Goal: Information Seeking & Learning: Compare options

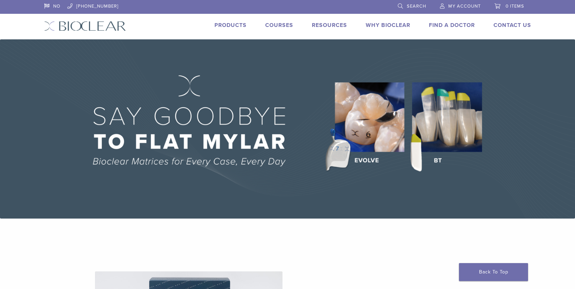
click at [228, 24] on link "Products" at bounding box center [231, 25] width 32 height 7
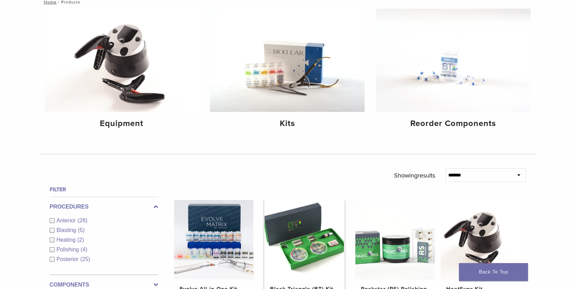
scroll to position [104, 0]
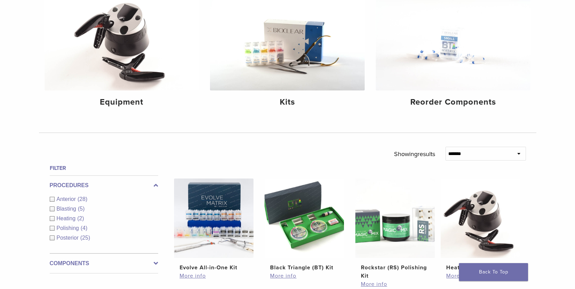
click at [51, 200] on div "Anterior (28)" at bounding box center [104, 199] width 108 height 8
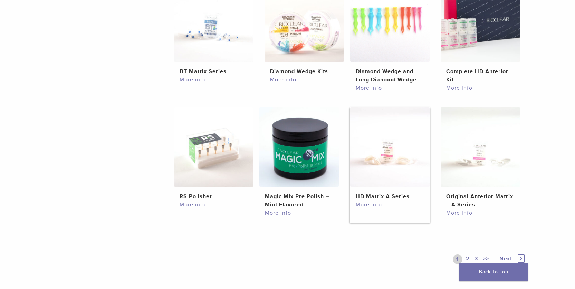
scroll to position [449, 0]
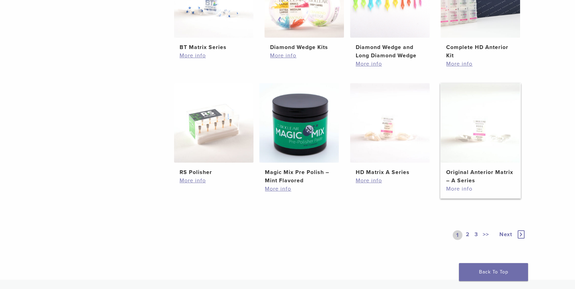
click at [463, 189] on link "More info" at bounding box center [480, 189] width 68 height 8
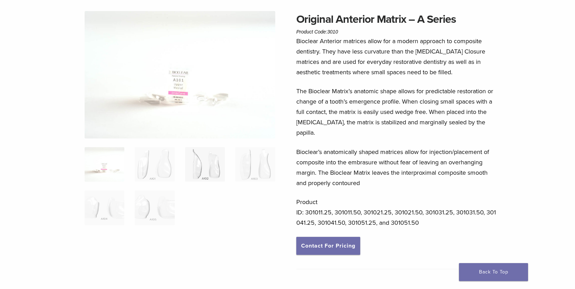
scroll to position [69, 0]
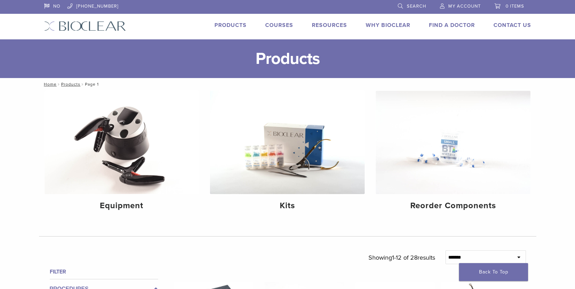
scroll to position [528, 0]
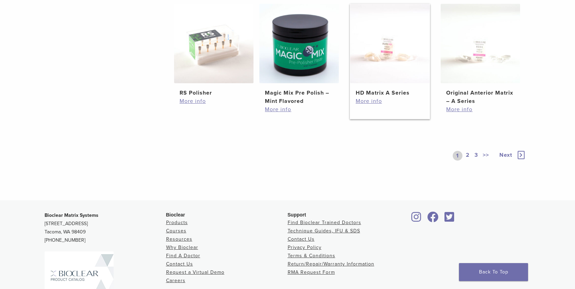
click at [386, 53] on img at bounding box center [389, 43] width 79 height 79
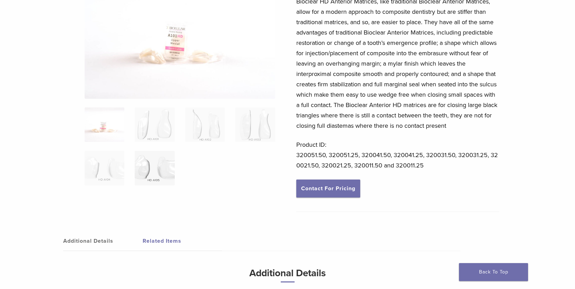
scroll to position [104, 0]
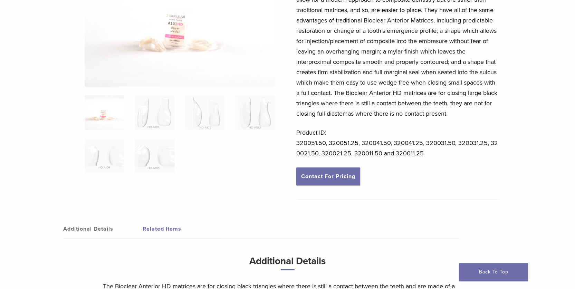
click at [103, 115] on img at bounding box center [105, 112] width 40 height 35
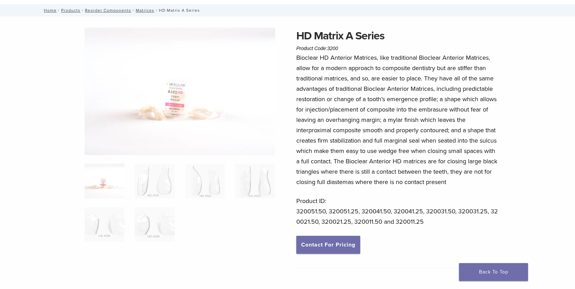
scroll to position [35, 0]
click at [164, 182] on img at bounding box center [155, 181] width 40 height 35
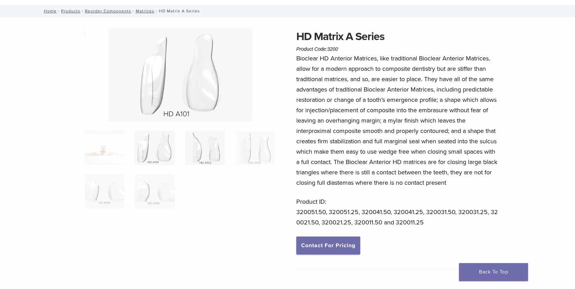
click at [213, 149] on img at bounding box center [205, 148] width 40 height 35
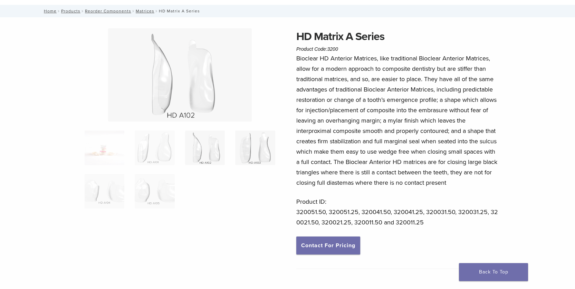
click at [252, 147] on img at bounding box center [255, 148] width 40 height 35
click at [101, 197] on img at bounding box center [105, 191] width 40 height 35
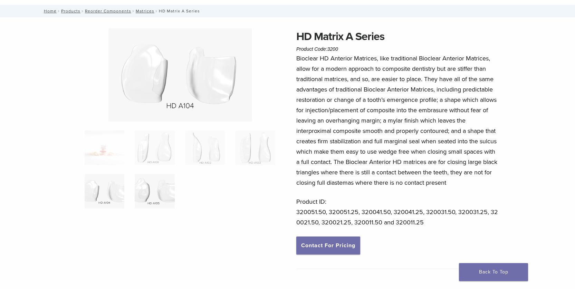
click at [157, 197] on img at bounding box center [155, 191] width 40 height 35
click at [162, 154] on img at bounding box center [155, 148] width 40 height 35
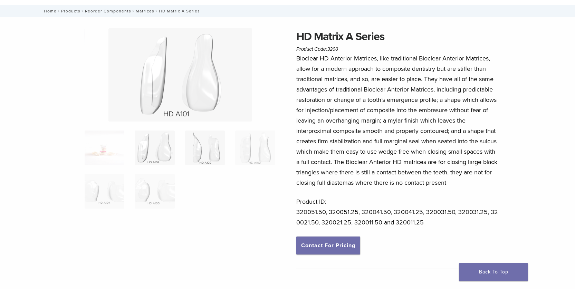
click at [210, 146] on img at bounding box center [205, 148] width 40 height 35
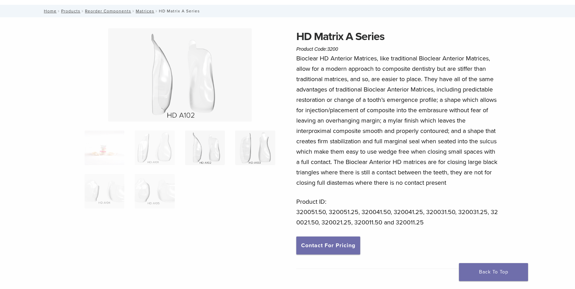
click at [256, 143] on img at bounding box center [255, 148] width 40 height 35
click at [202, 148] on img at bounding box center [205, 148] width 40 height 35
click at [242, 148] on img at bounding box center [255, 148] width 40 height 35
drag, startPoint x: 209, startPoint y: 152, endPoint x: 200, endPoint y: 155, distance: 9.3
click at [209, 153] on img at bounding box center [205, 148] width 40 height 35
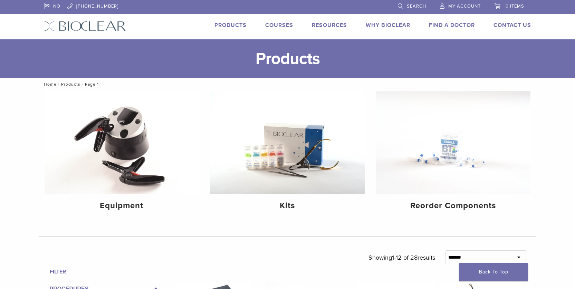
scroll to position [528, 0]
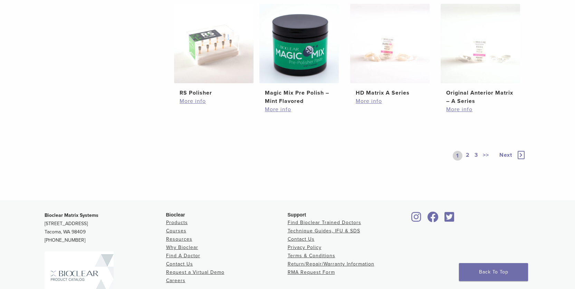
click at [506, 155] on span "Next" at bounding box center [505, 155] width 13 height 7
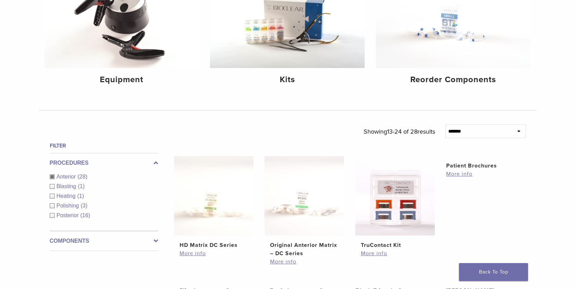
scroll to position [183, 0]
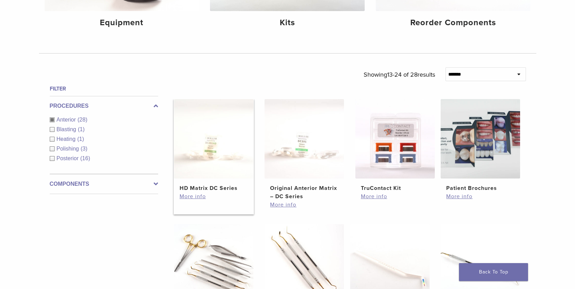
click at [208, 145] on img at bounding box center [213, 138] width 79 height 79
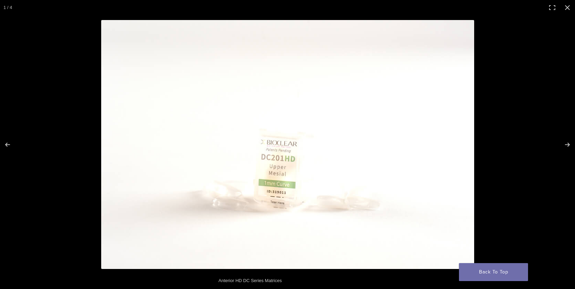
click at [351, 136] on img at bounding box center [287, 144] width 373 height 249
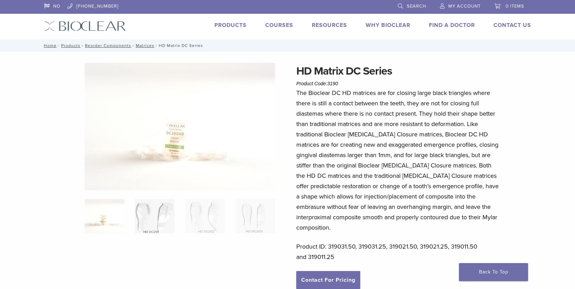
click at [145, 216] on img at bounding box center [155, 216] width 40 height 35
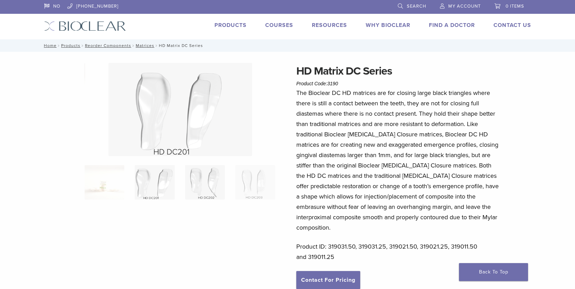
click at [203, 188] on img at bounding box center [205, 182] width 40 height 35
click at [251, 186] on img at bounding box center [255, 182] width 40 height 35
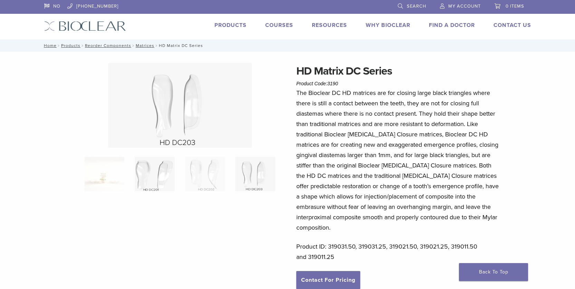
click at [153, 179] on img at bounding box center [155, 174] width 40 height 35
